Goal: Task Accomplishment & Management: Manage account settings

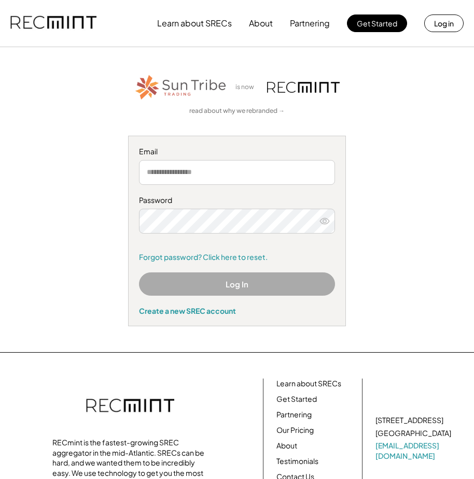
click at [265, 172] on input "email" at bounding box center [237, 172] width 196 height 25
type input "**********"
click at [232, 283] on button "Log In" at bounding box center [237, 284] width 196 height 23
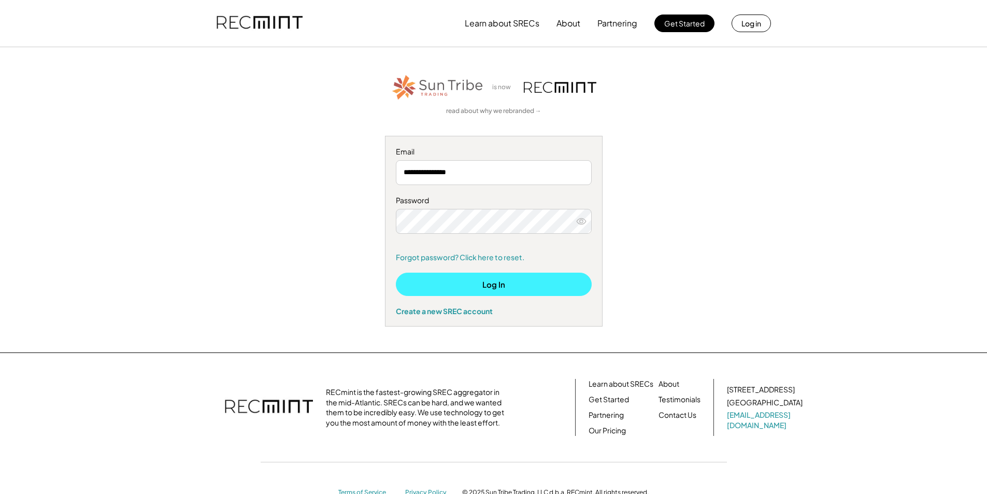
click at [473, 282] on button "Log In" at bounding box center [494, 284] width 196 height 23
